Goal: Find contact information

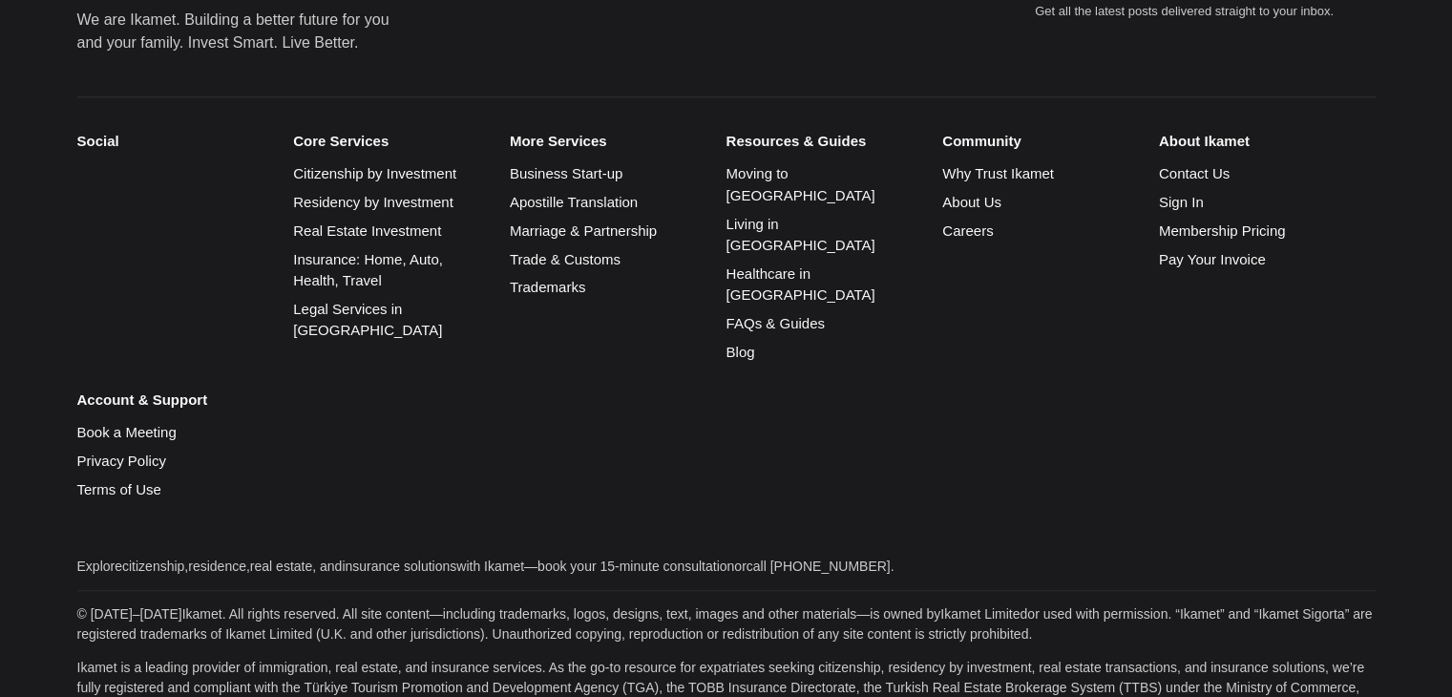
scroll to position [9100, 0]
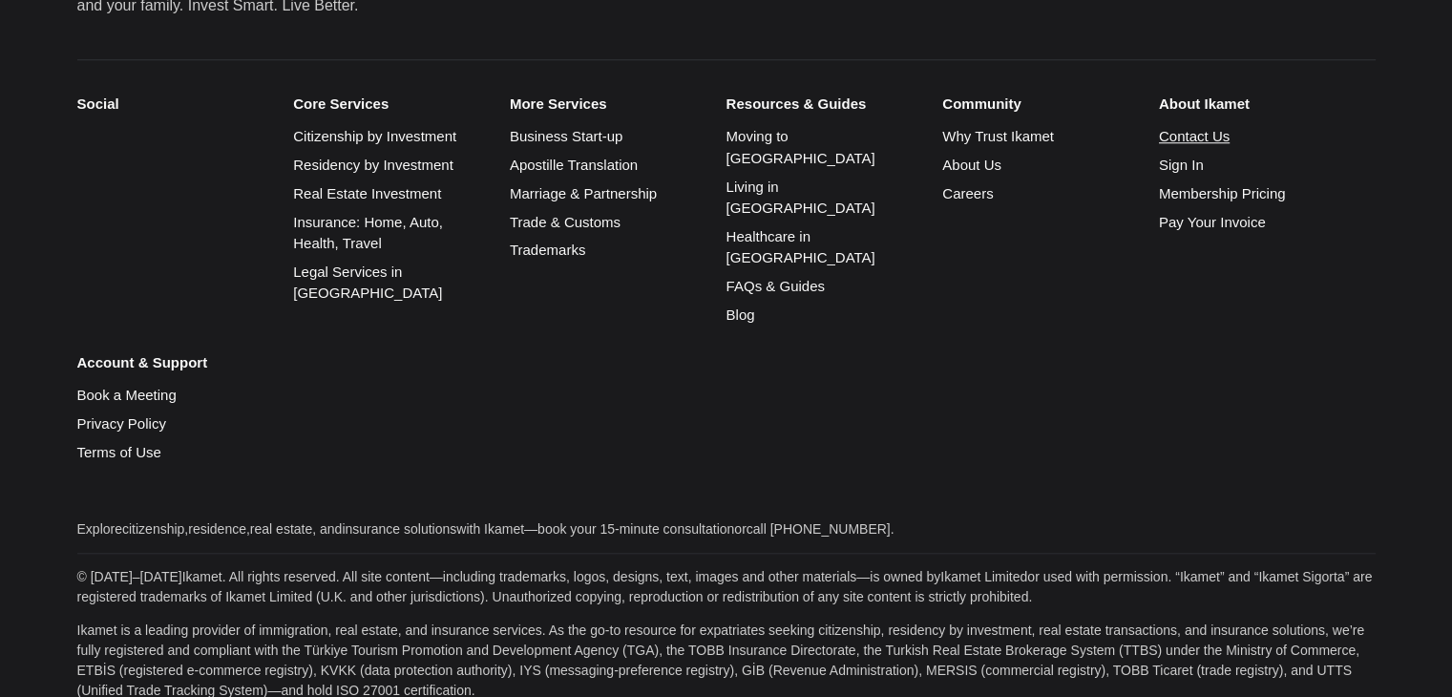
click at [1197, 128] on link "Contact Us" at bounding box center [1194, 136] width 71 height 16
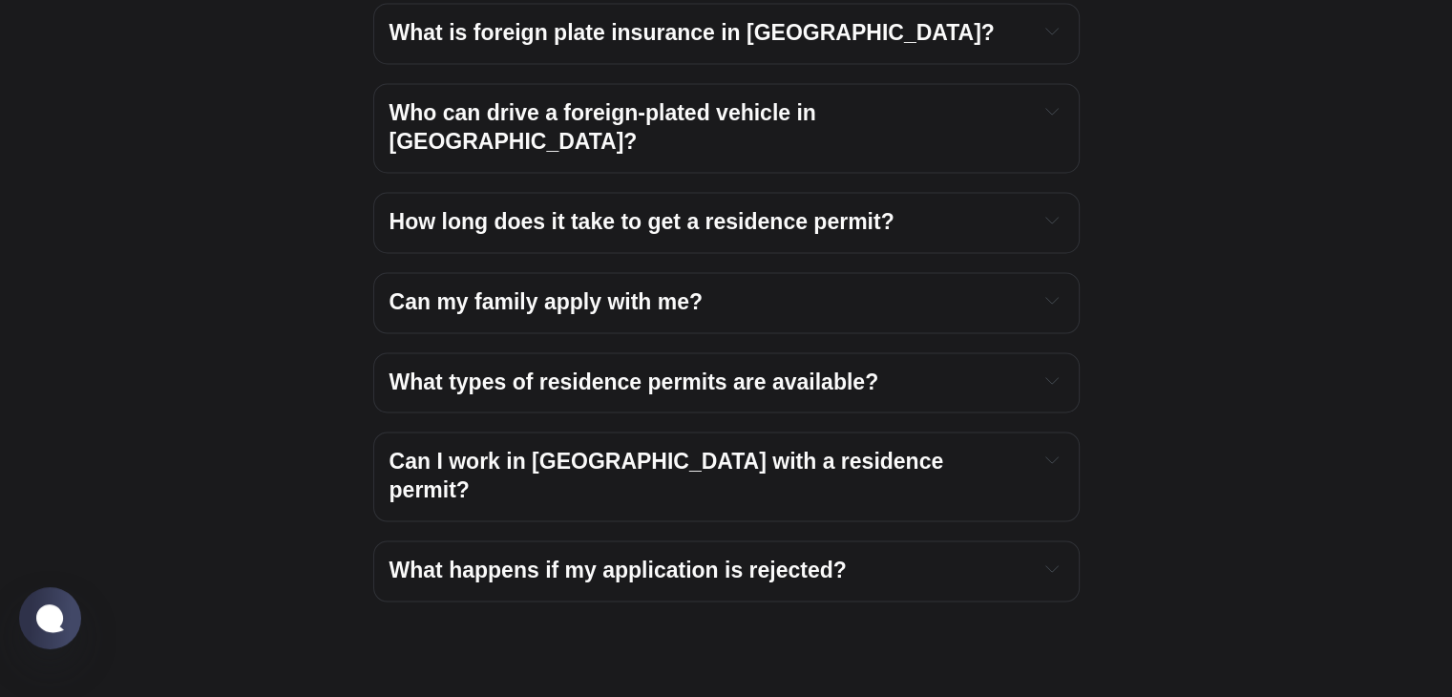
scroll to position [3315, 0]
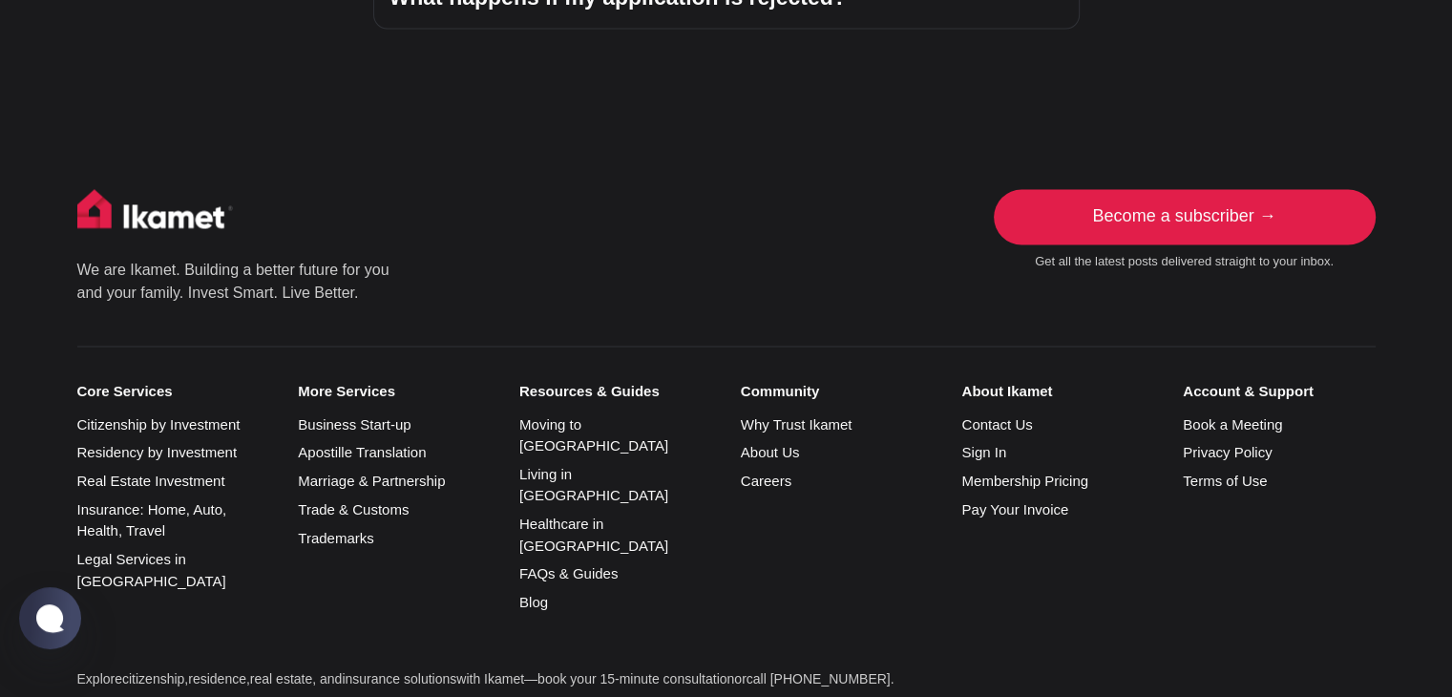
drag, startPoint x: 1461, startPoint y: 80, endPoint x: 1430, endPoint y: 741, distance: 661.3
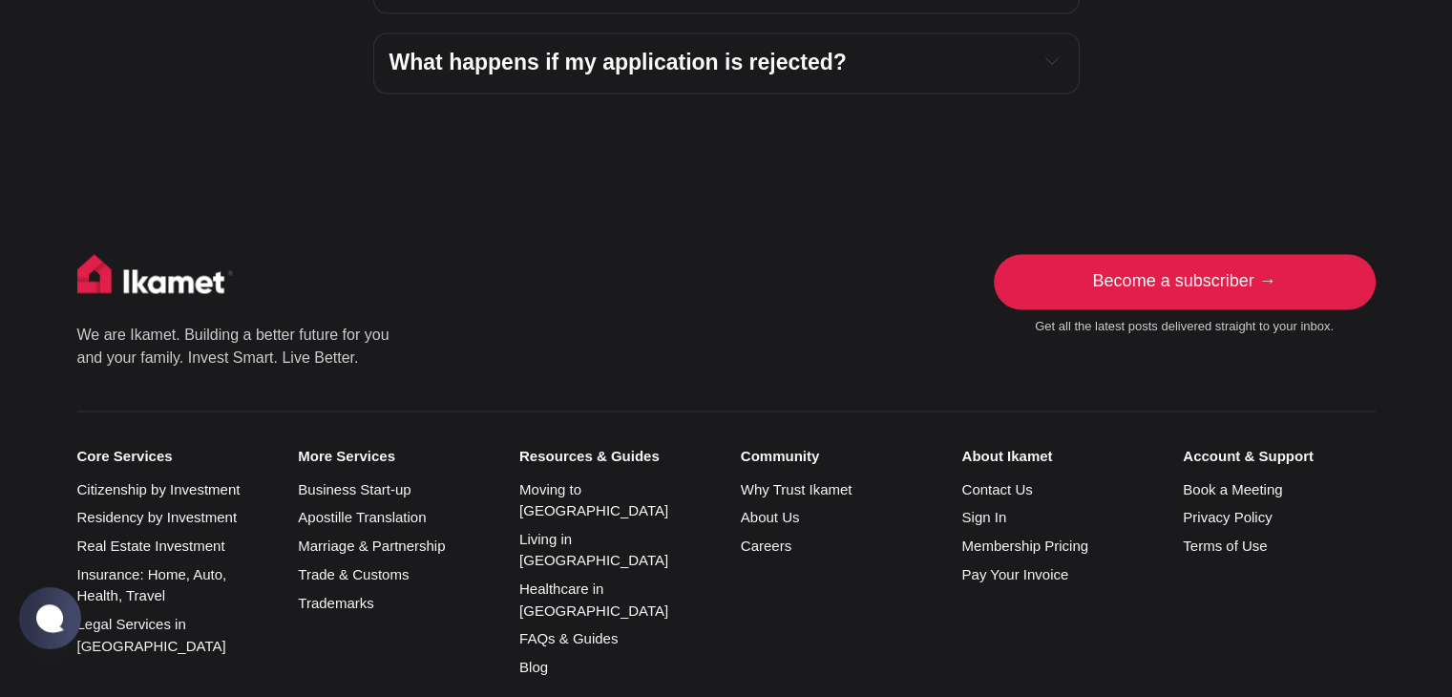
scroll to position [3245, 0]
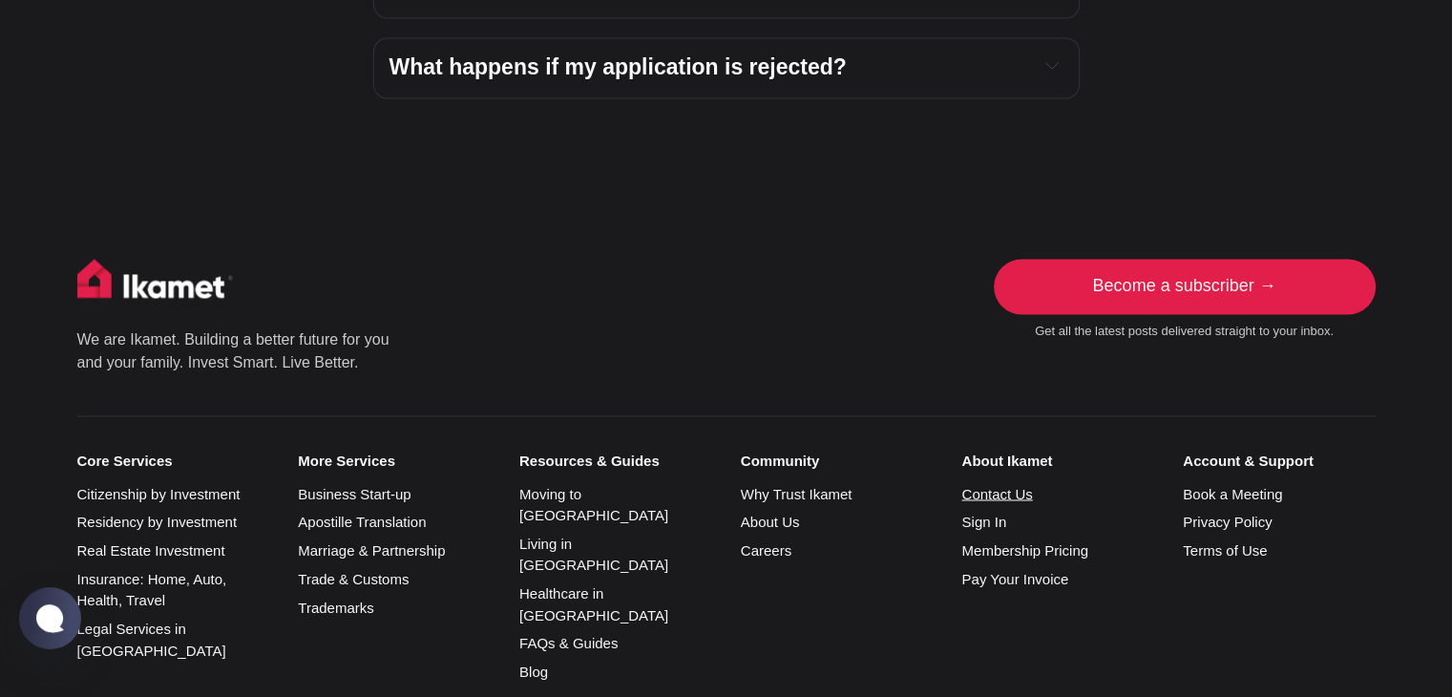
click at [978, 485] on link "Contact Us" at bounding box center [996, 493] width 71 height 16
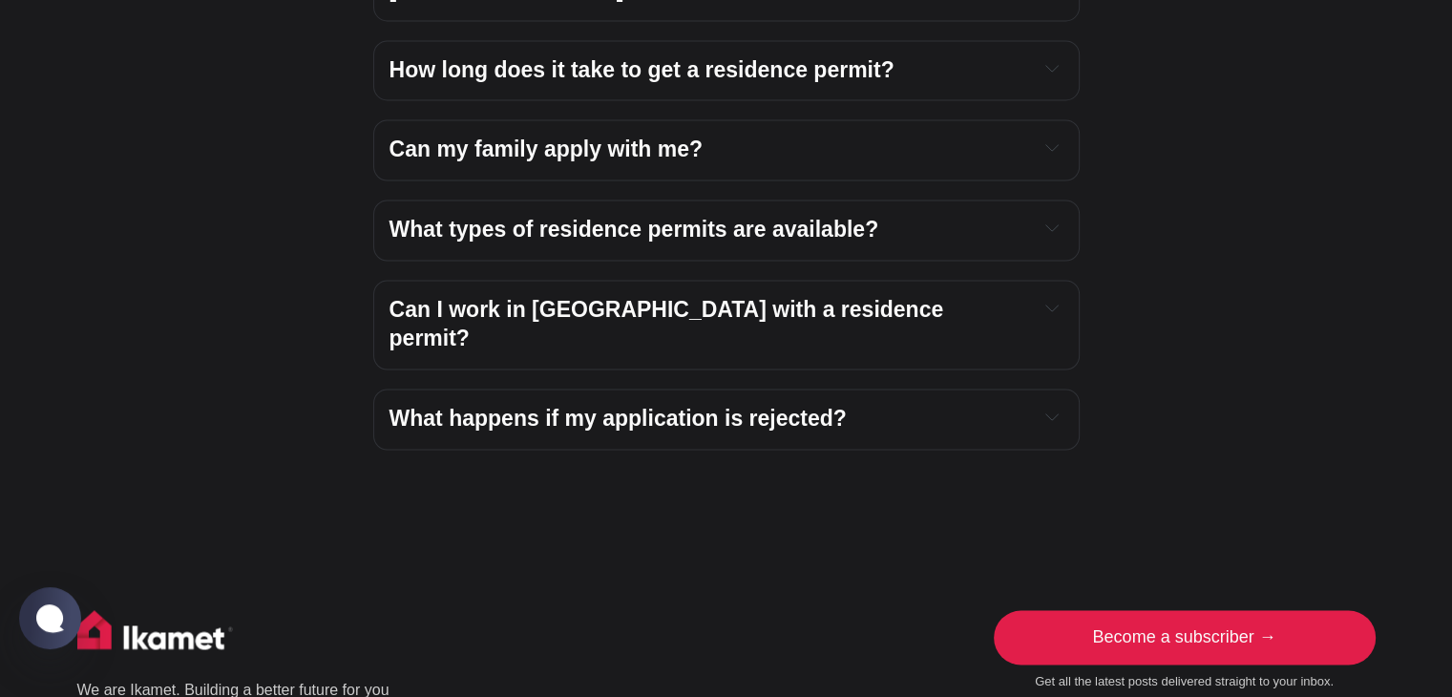
scroll to position [2967, 0]
